Goal: Task Accomplishment & Management: Manage account settings

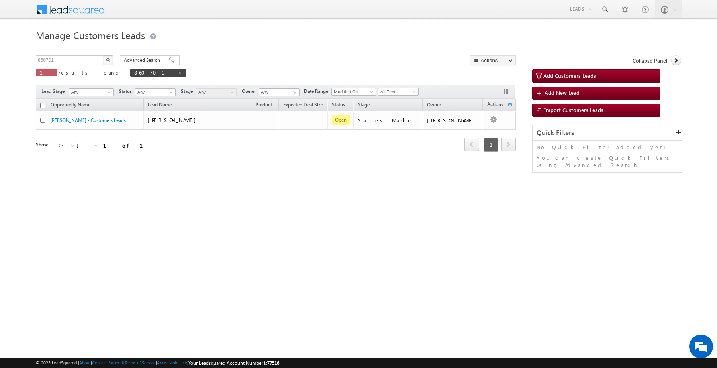
click at [91, 54] on div "Manage Customers Leads Customers Leads updated successfully. 860701 X 1 results…" at bounding box center [358, 126] width 645 height 199
click at [92, 61] on input "860701" at bounding box center [70, 60] width 68 height 10
paste input "48128"
type input "848128"
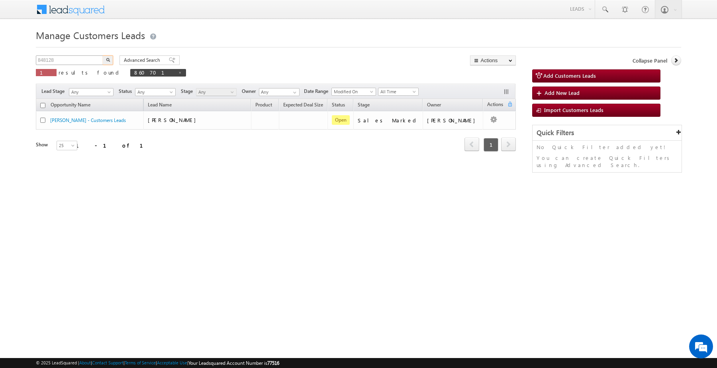
click at [103, 55] on button "button" at bounding box center [108, 60] width 10 height 10
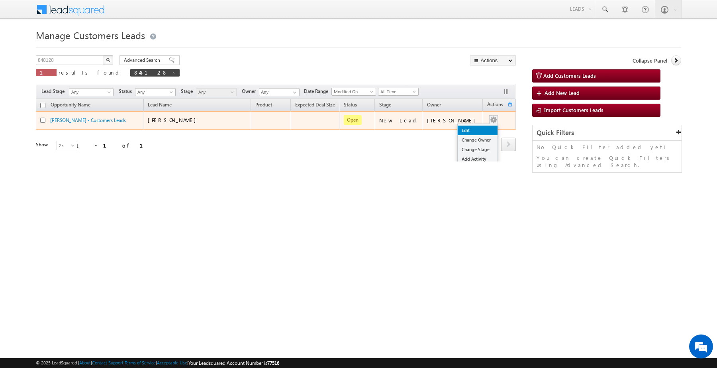
click at [471, 128] on link "Edit" at bounding box center [478, 130] width 40 height 10
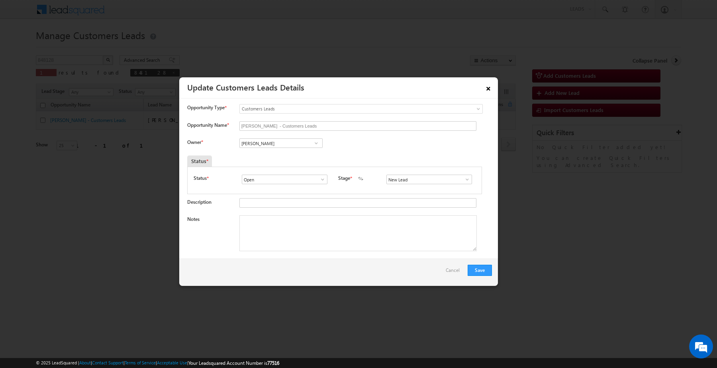
click at [487, 88] on link "×" at bounding box center [489, 87] width 14 height 14
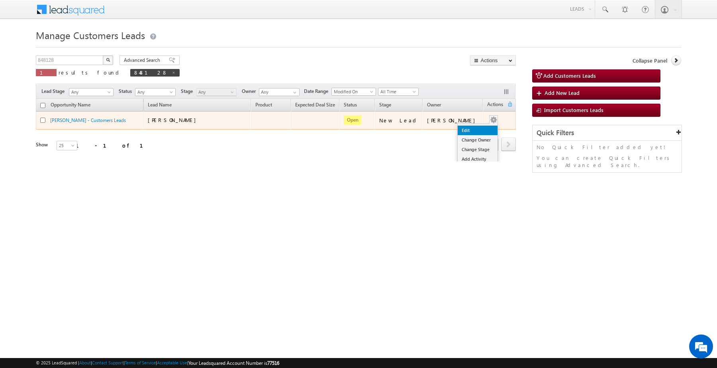
click at [473, 130] on link "Edit" at bounding box center [478, 130] width 40 height 10
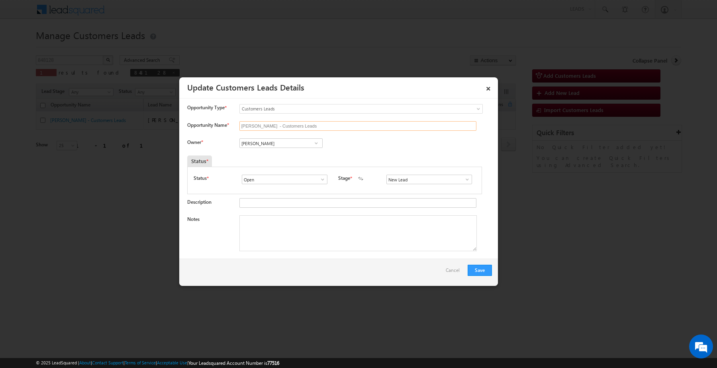
click at [345, 130] on input "[PERSON_NAME] - Customers Leads" at bounding box center [357, 126] width 237 height 10
type input "[PERSON_NAME]"
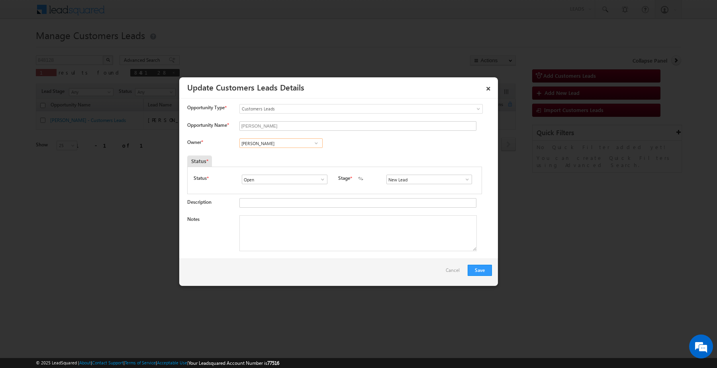
click at [298, 146] on input "[PERSON_NAME]" at bounding box center [280, 143] width 83 height 10
paste input "848128"
type input "848128"
paste input "[PERSON_NAME]"
click at [309, 153] on link "[PERSON_NAME] Tiwari [EMAIL_ADDRESS][DOMAIN_NAME]" at bounding box center [280, 155] width 83 height 15
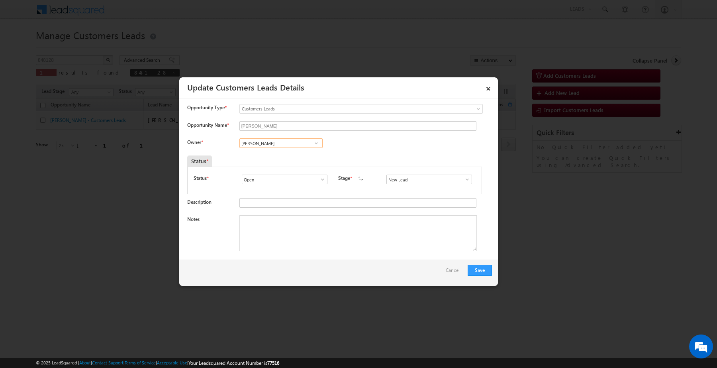
type input "[PERSON_NAME]"
click at [409, 183] on input "s" at bounding box center [429, 179] width 86 height 10
click at [406, 198] on link "Sales Marked" at bounding box center [428, 196] width 85 height 9
type input "Sales Marked"
click at [345, 232] on textarea "Notes" at bounding box center [357, 233] width 237 height 36
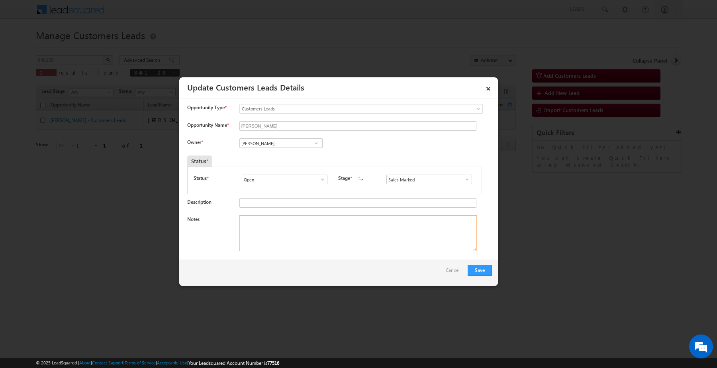
paste textarea "Yadav jiii / Plot + Construction / 10 lakh / Self-Employed (Transp) /Customer i…"
type textarea "Yadav jiii / Plot + Construction / 10 lakh / Self-Employed (Transp) /Customer i…"
click at [484, 276] on button "Save" at bounding box center [480, 269] width 24 height 11
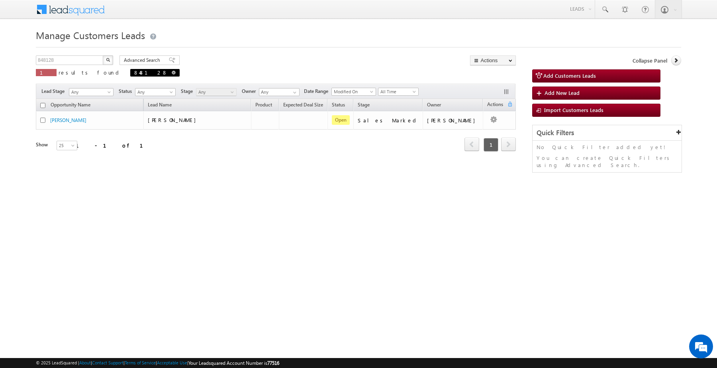
click at [172, 72] on span at bounding box center [174, 73] width 4 height 4
type input "Search Customers Leads"
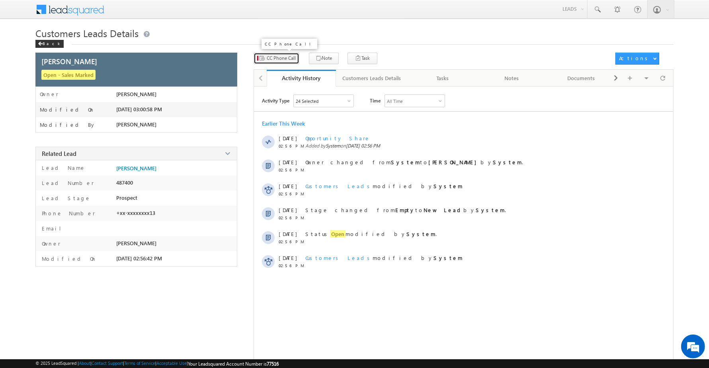
click at [289, 61] on span "CC Phone Call" at bounding box center [281, 58] width 29 height 7
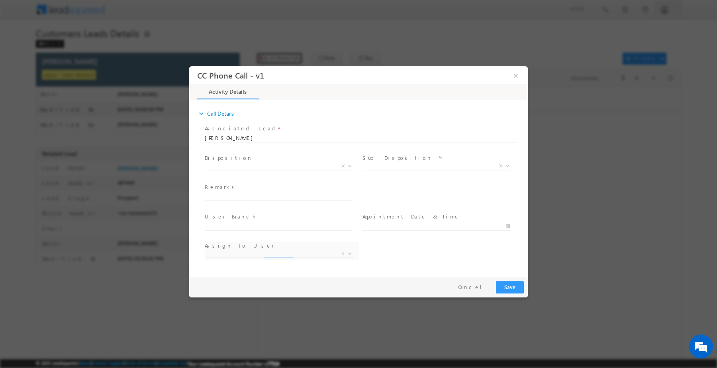
select select "lalit.singh1@sgrlimited.in"
click at [245, 168] on span "Qualified Open Contacted Language Barrier Closed Lead Not Eligible X" at bounding box center [282, 167] width 155 height 10
click at [244, 167] on span "Qualified Open Contacted Language Barrier Closed Lead Not Eligible X" at bounding box center [282, 167] width 155 height 10
click at [245, 166] on span "X" at bounding box center [279, 166] width 149 height 8
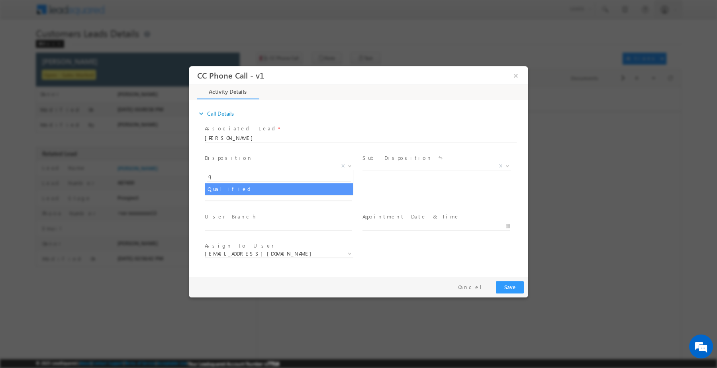
type input "q"
select select "Qualified"
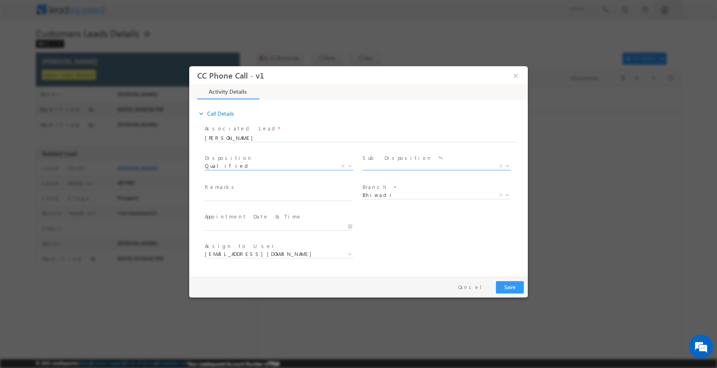
click at [420, 163] on span "X" at bounding box center [436, 166] width 149 height 8
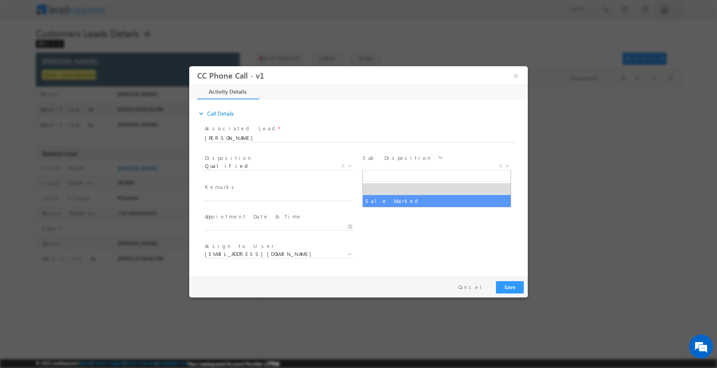
click at [396, 208] on span at bounding box center [435, 204] width 147 height 9
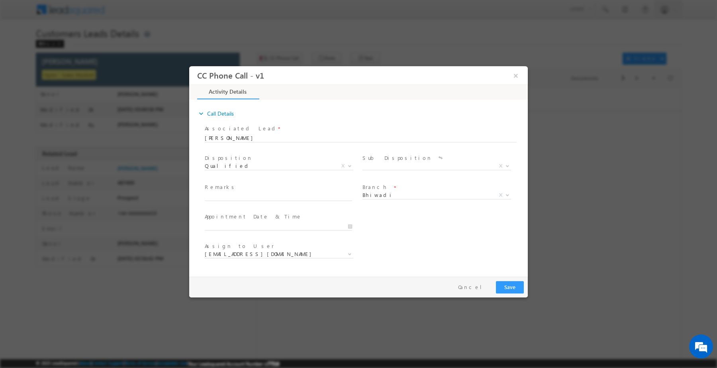
click at [409, 171] on span at bounding box center [435, 175] width 147 height 9
click at [409, 169] on span "Sale Marked X" at bounding box center [439, 167] width 155 height 10
click at [407, 163] on span "X" at bounding box center [436, 166] width 149 height 8
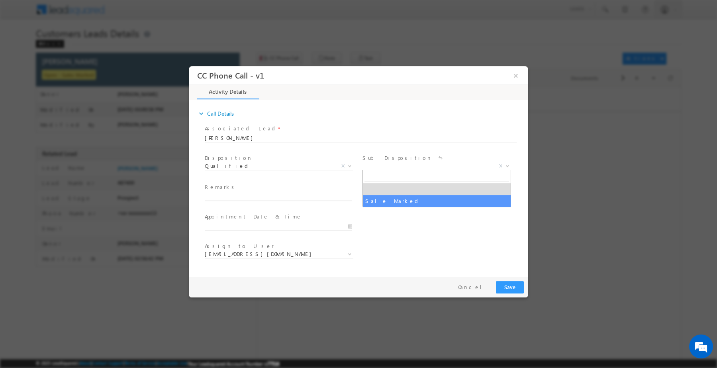
select select "Sale Marked"
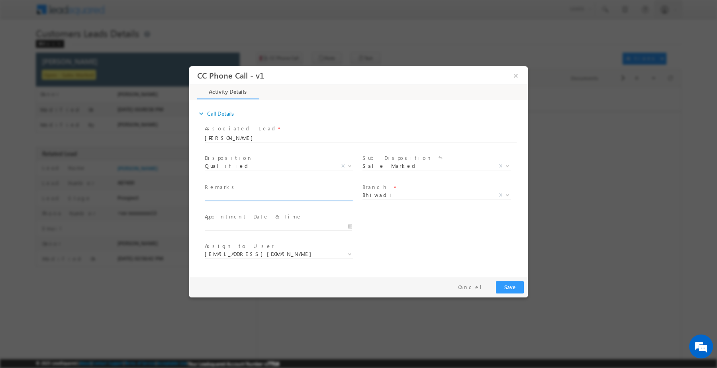
paste input "Yadav jiii / Plot + Construction / 10 lakh / Self-Employed (Transp) /Customer i…"
click at [290, 196] on input "Yadav jiii / Plot + Construction / 10 lakh / Self-Employed (Transp) /Customer i…" at bounding box center [278, 196] width 147 height 8
type input "Yadav jiii / Plot + Construction / 10 lakh / Self-Employed (Transp) /Customer i…"
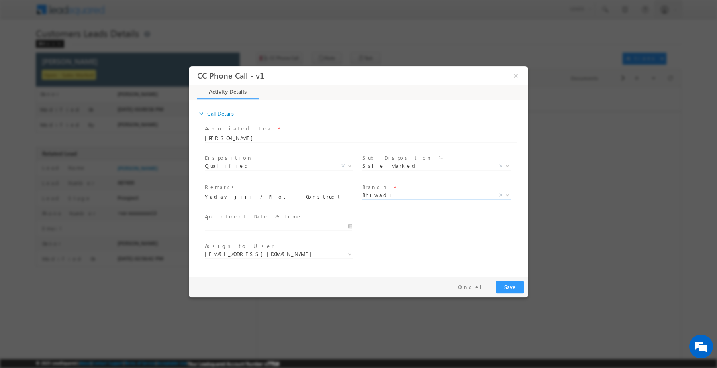
click at [388, 198] on body "CC Phone Call - v1 × Activity Details * Yes" at bounding box center [358, 169] width 339 height 207
click at [390, 194] on span "Bhiwadi" at bounding box center [426, 194] width 129 height 7
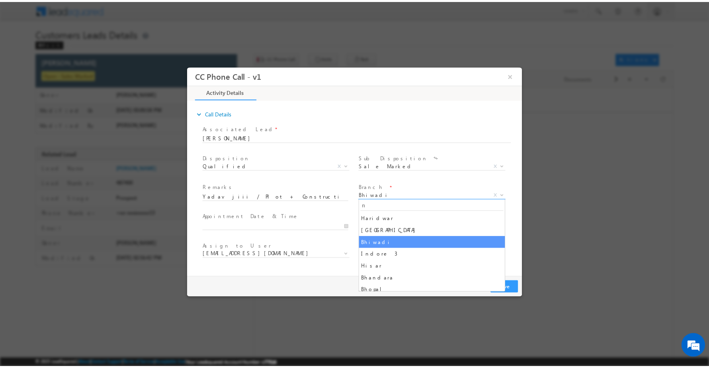
scroll to position [0, 0]
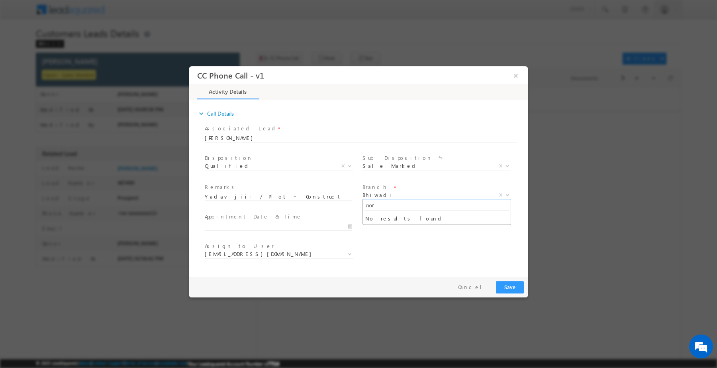
type input "noi"
select select "Noida"
select select "akash.kumar1@sgrlimited.in"
click at [509, 289] on button "Save" at bounding box center [510, 286] width 28 height 12
